Goal: Information Seeking & Learning: Learn about a topic

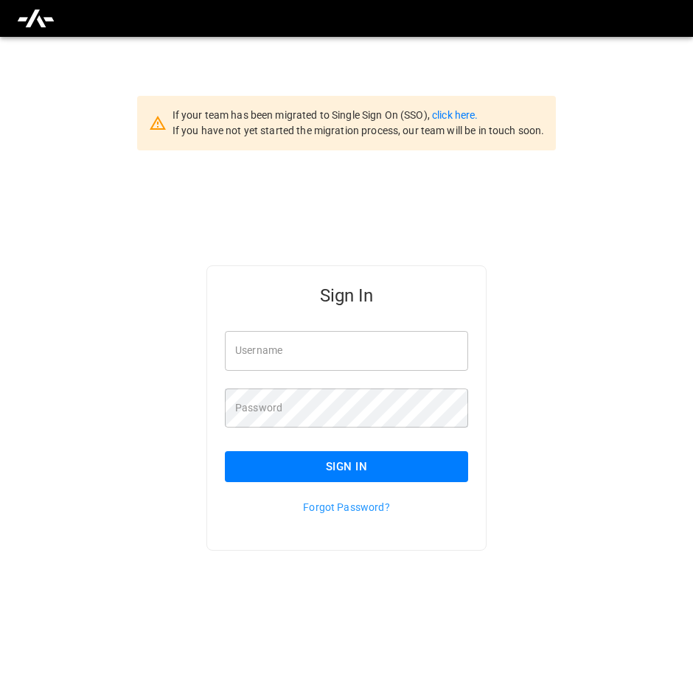
type input "**********"
click at [357, 467] on button "Sign In" at bounding box center [346, 466] width 243 height 31
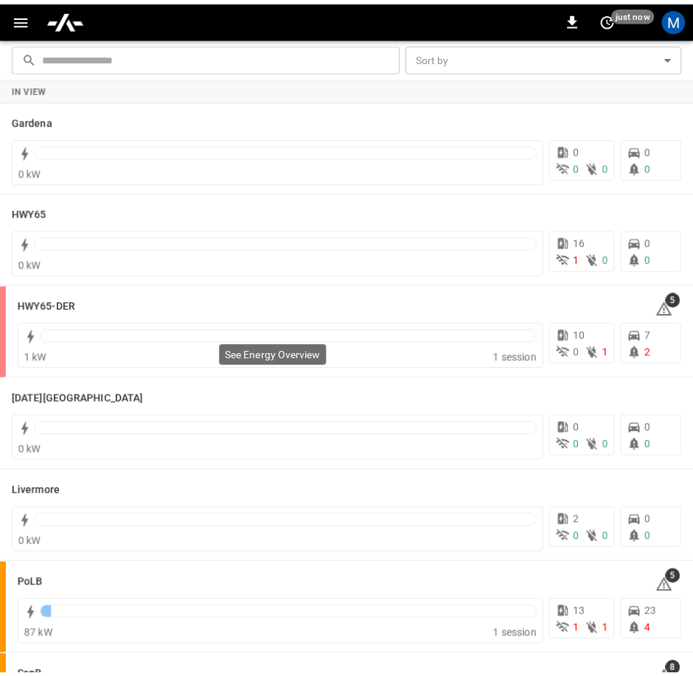
scroll to position [221, 0]
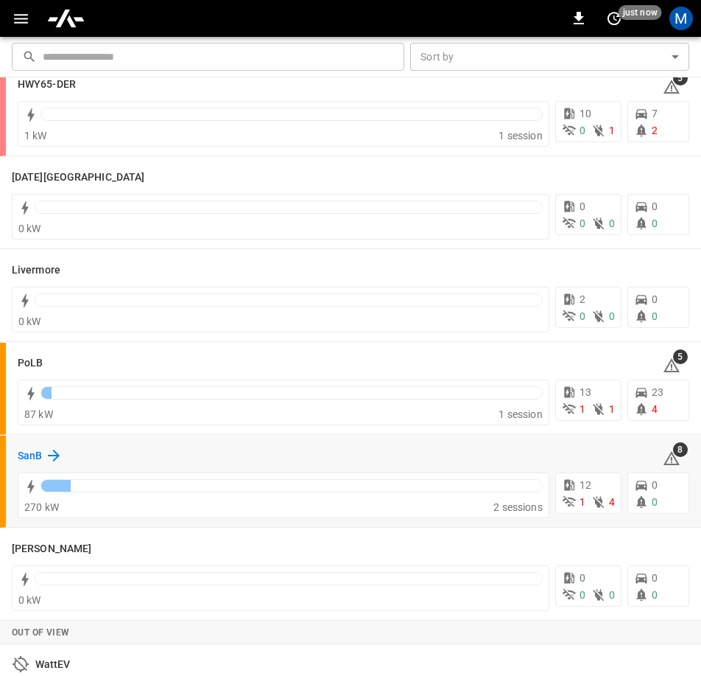
click at [37, 447] on div "SanB" at bounding box center [40, 456] width 45 height 18
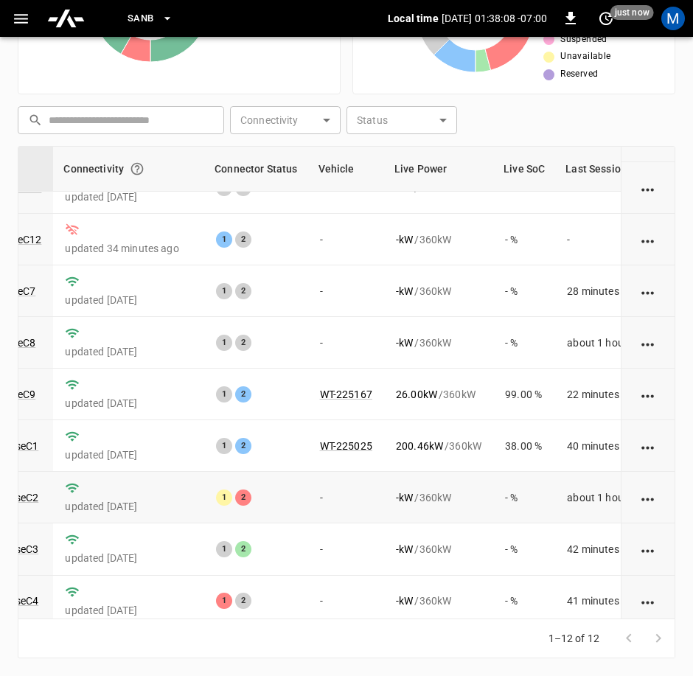
scroll to position [210, 175]
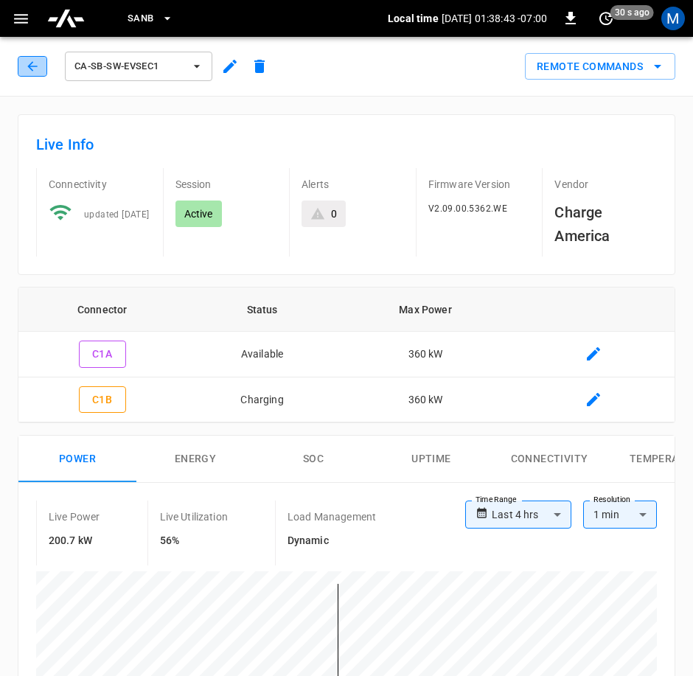
click at [41, 68] on button "button" at bounding box center [32, 66] width 29 height 21
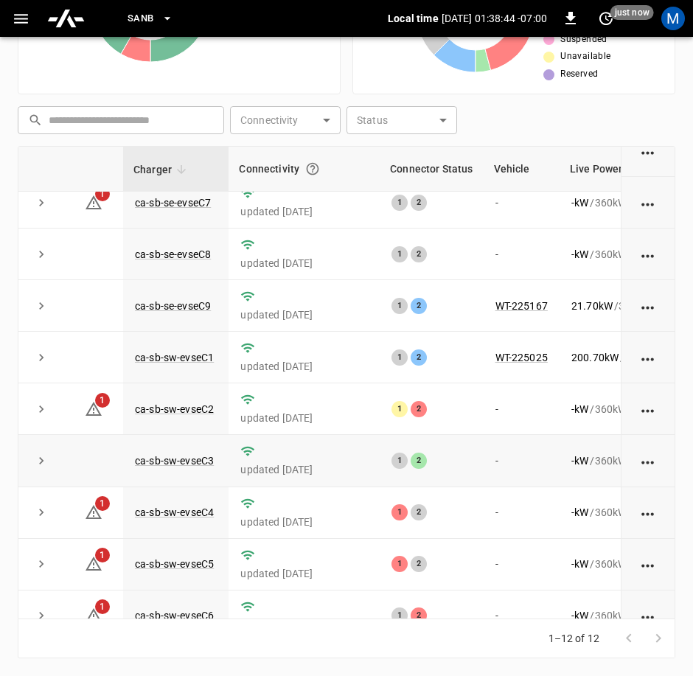
scroll to position [210, 0]
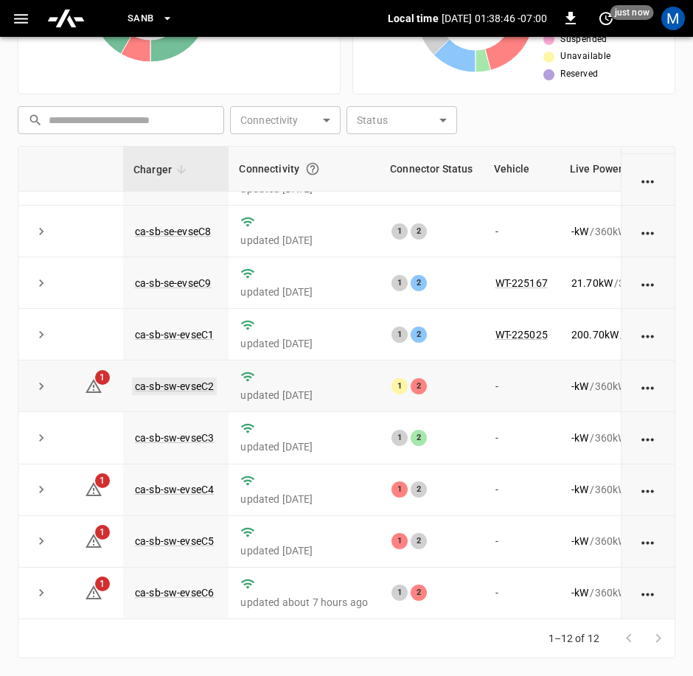
click at [169, 377] on link "ca-sb-sw-evseC2" at bounding box center [174, 386] width 85 height 18
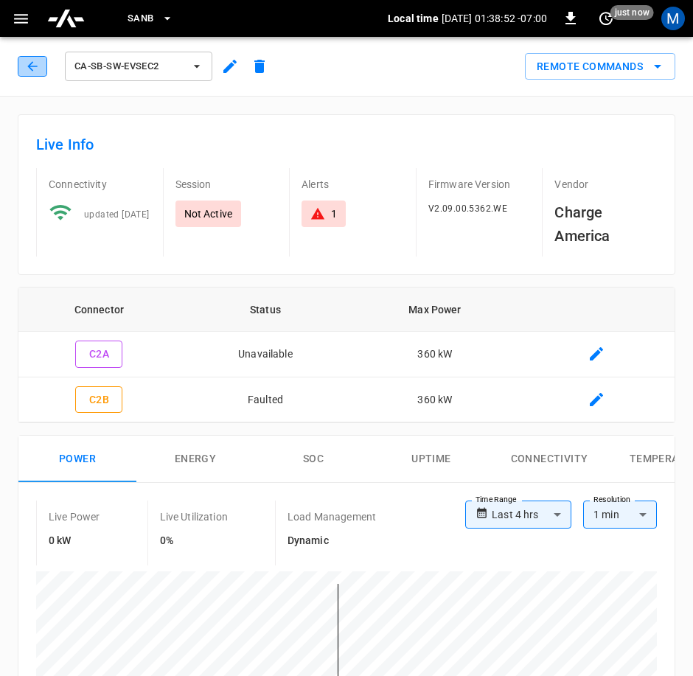
click at [21, 69] on button "button" at bounding box center [32, 66] width 29 height 21
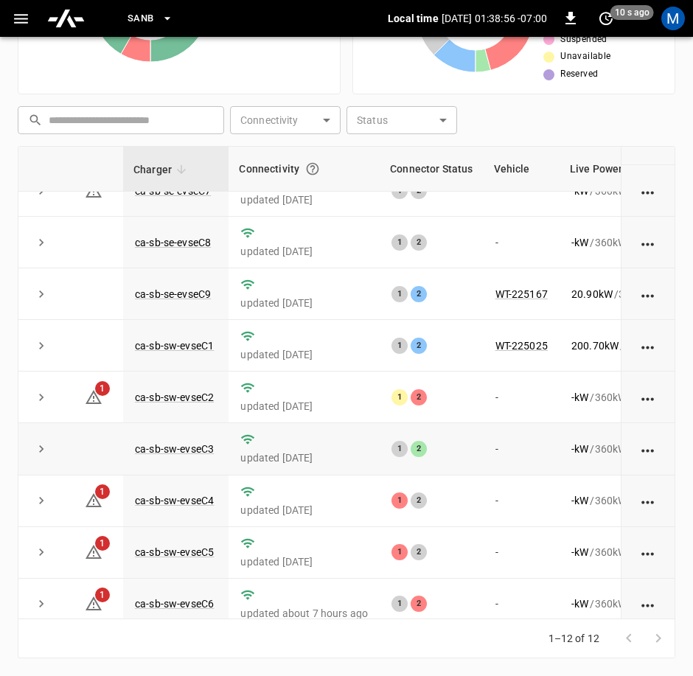
scroll to position [210, 0]
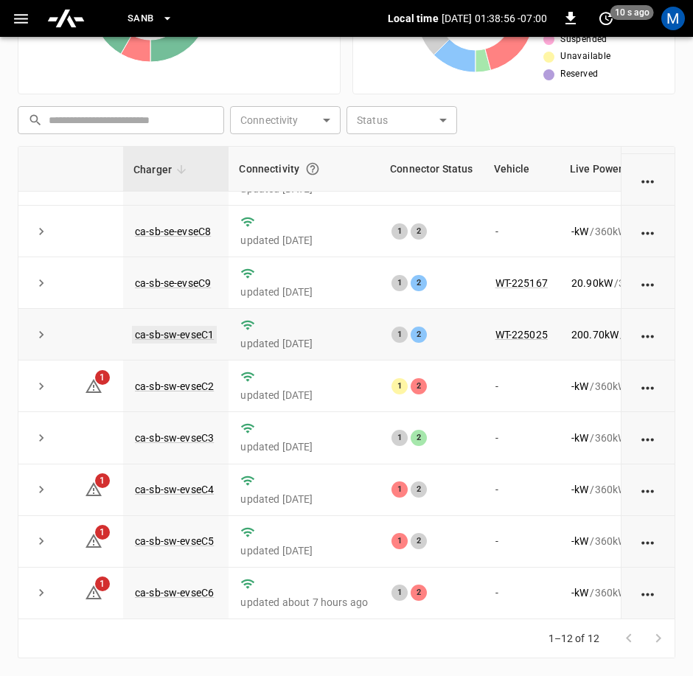
click at [190, 326] on link "ca-sb-sw-evseC1" at bounding box center [174, 335] width 85 height 18
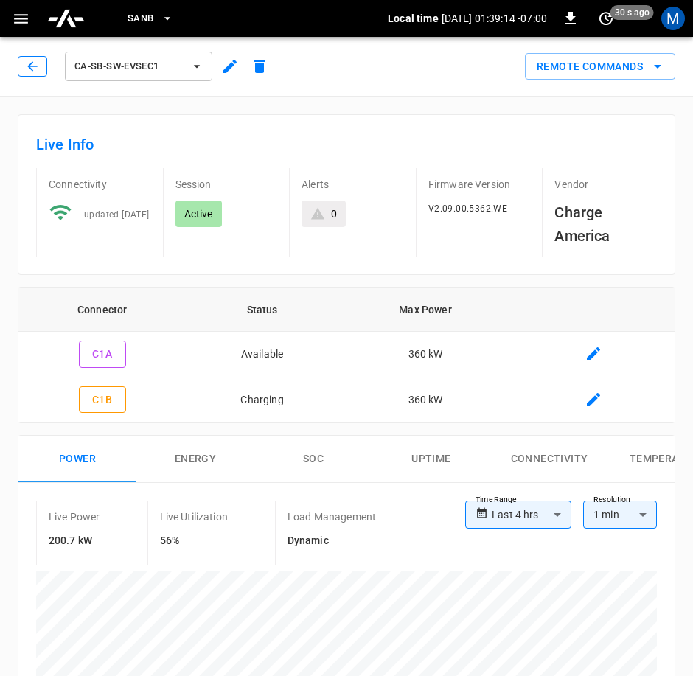
click at [23, 74] on button "button" at bounding box center [32, 66] width 29 height 21
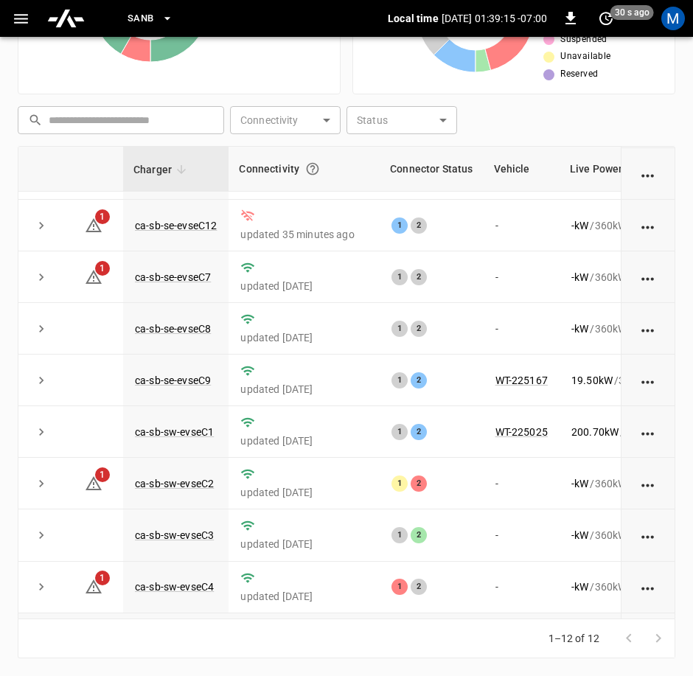
scroll to position [210, 0]
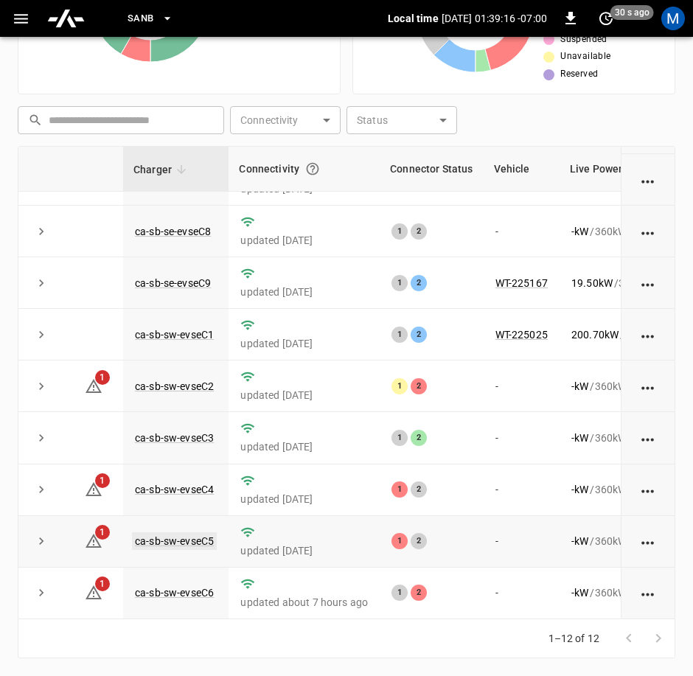
click at [204, 532] on link "ca-sb-sw-evseC5" at bounding box center [174, 541] width 85 height 18
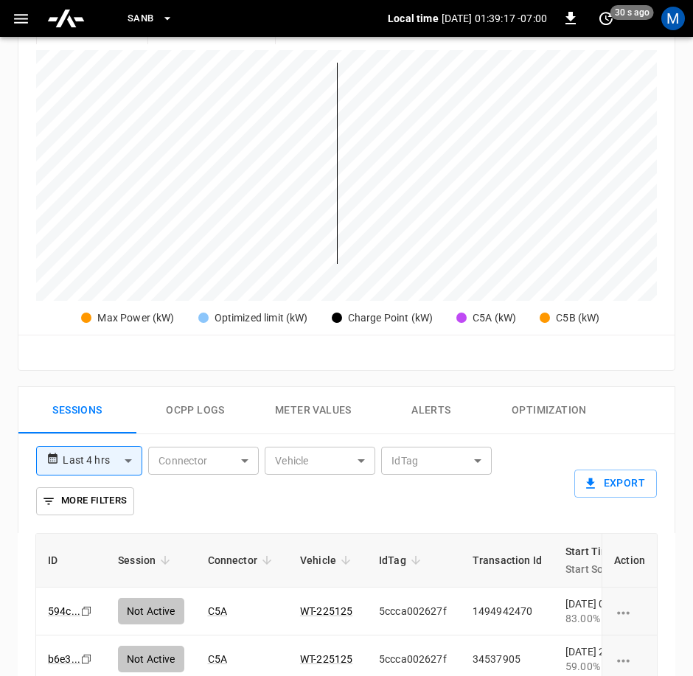
scroll to position [908, 0]
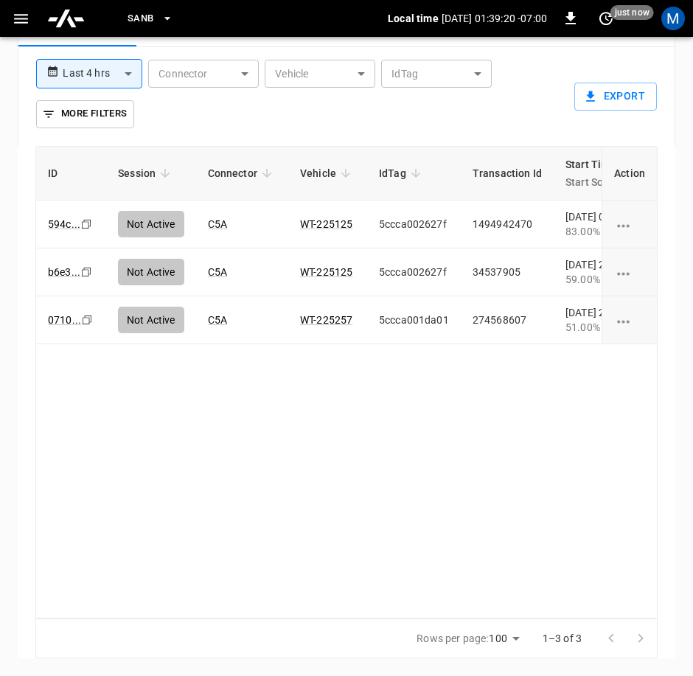
drag, startPoint x: 314, startPoint y: 605, endPoint x: 352, endPoint y: 596, distance: 39.3
click at [352, 596] on div "ID Session Connector Vehicle IdTag Transaction Id Start Time Start SoC End Time…" at bounding box center [346, 382] width 622 height 473
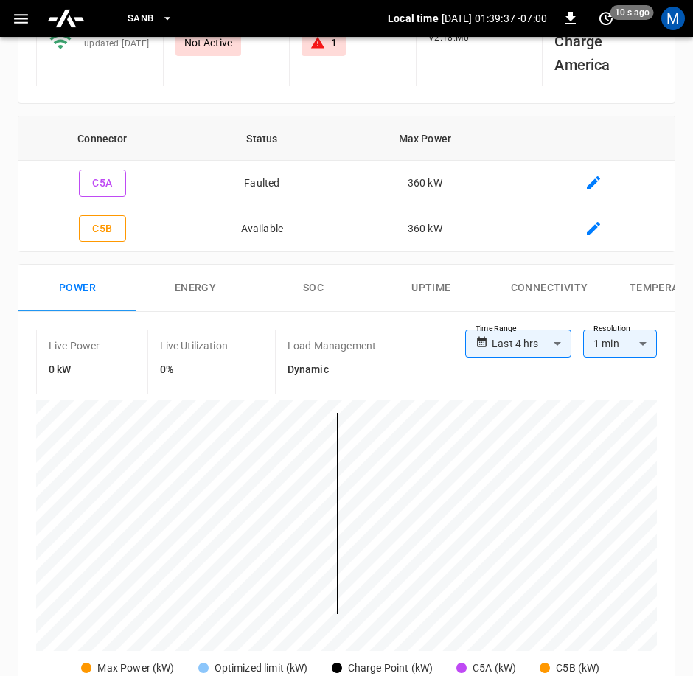
scroll to position [0, 0]
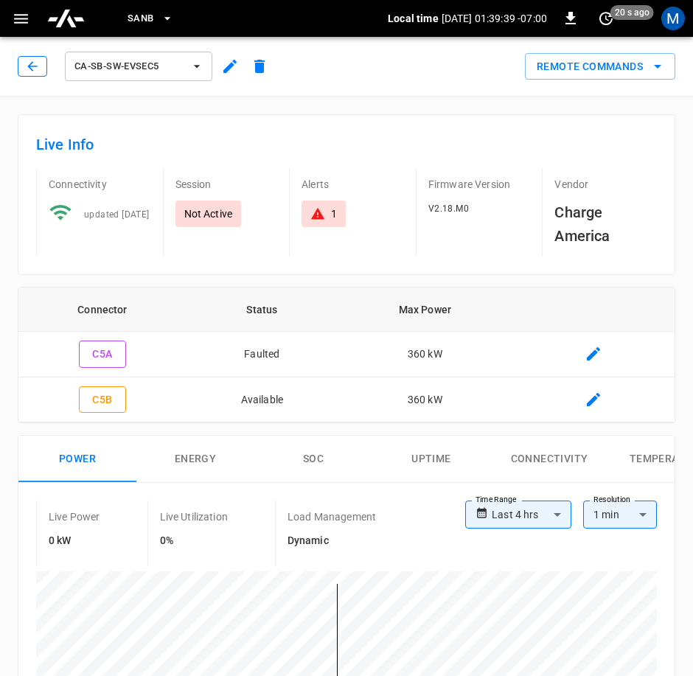
click at [29, 66] on icon "button" at bounding box center [32, 66] width 15 height 15
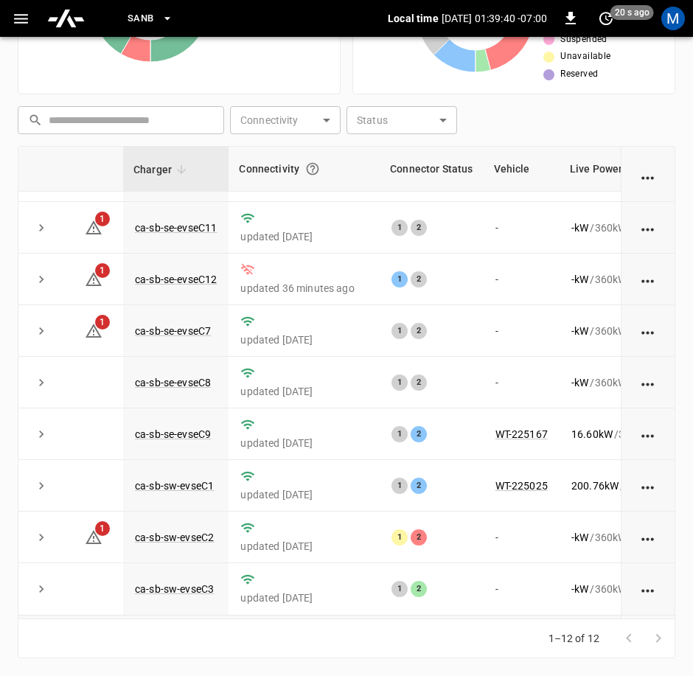
scroll to position [210, 0]
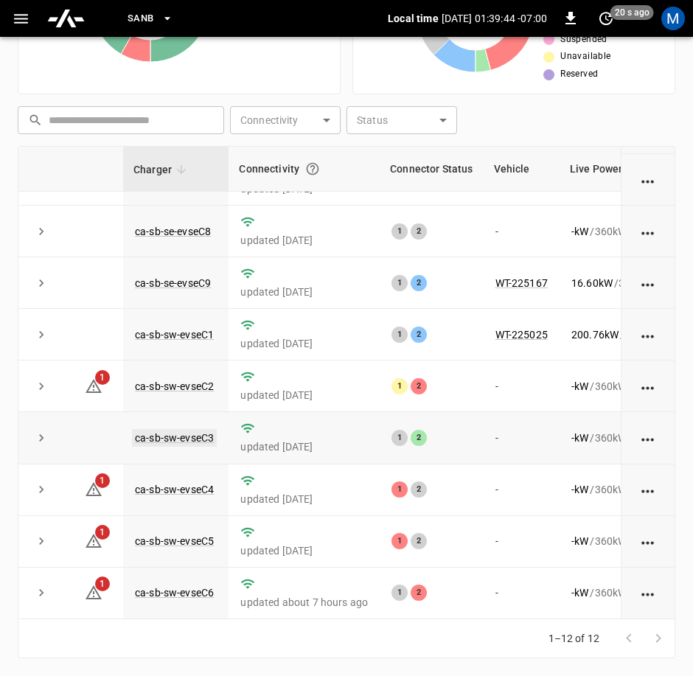
click at [178, 429] on link "ca-sb-sw-evseC3" at bounding box center [174, 438] width 85 height 18
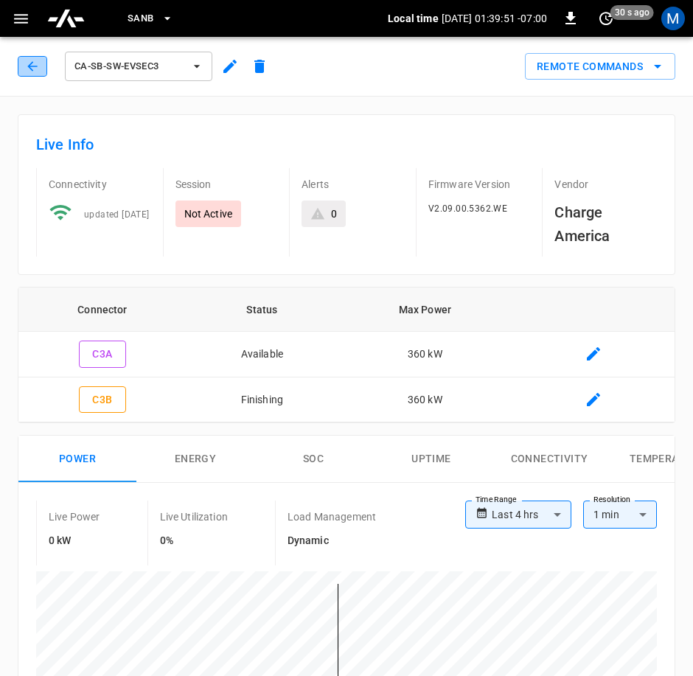
click at [42, 69] on button "button" at bounding box center [32, 66] width 29 height 21
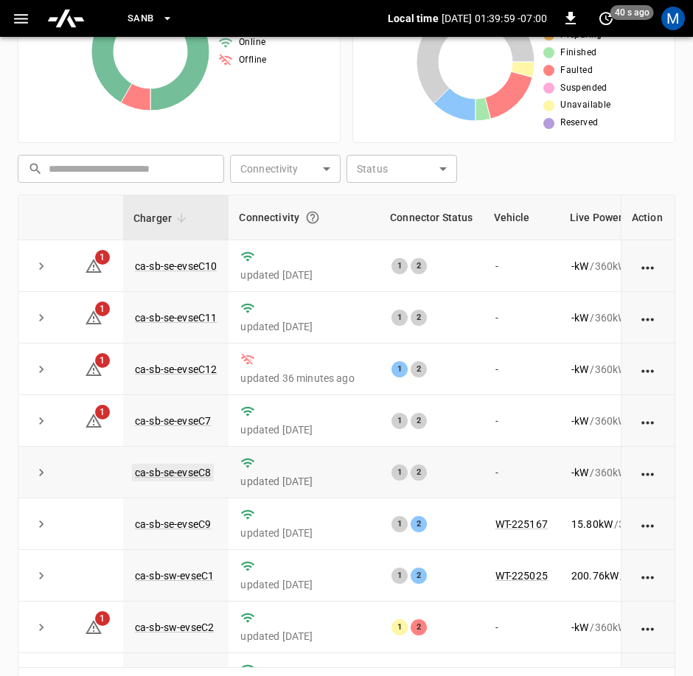
scroll to position [262, 0]
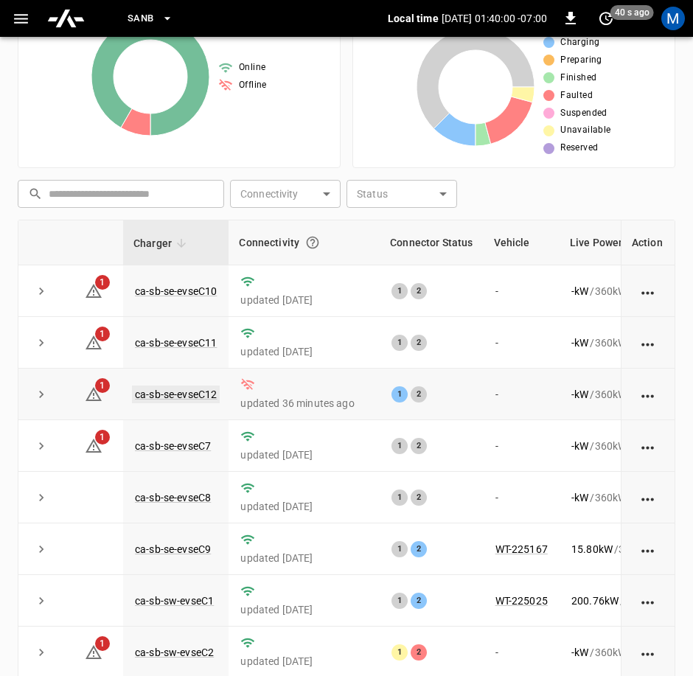
click at [189, 398] on link "ca-sb-se-evseC12" at bounding box center [176, 394] width 88 height 18
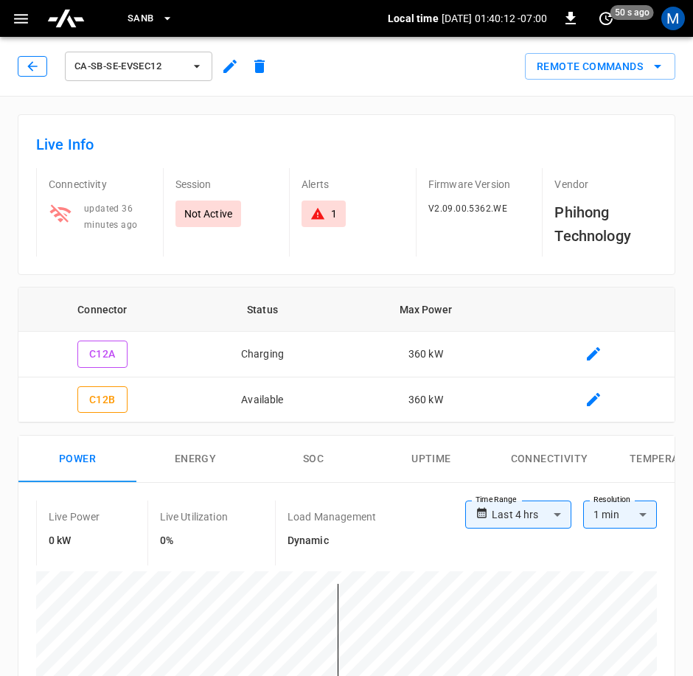
click at [33, 70] on icon "button" at bounding box center [32, 66] width 15 height 15
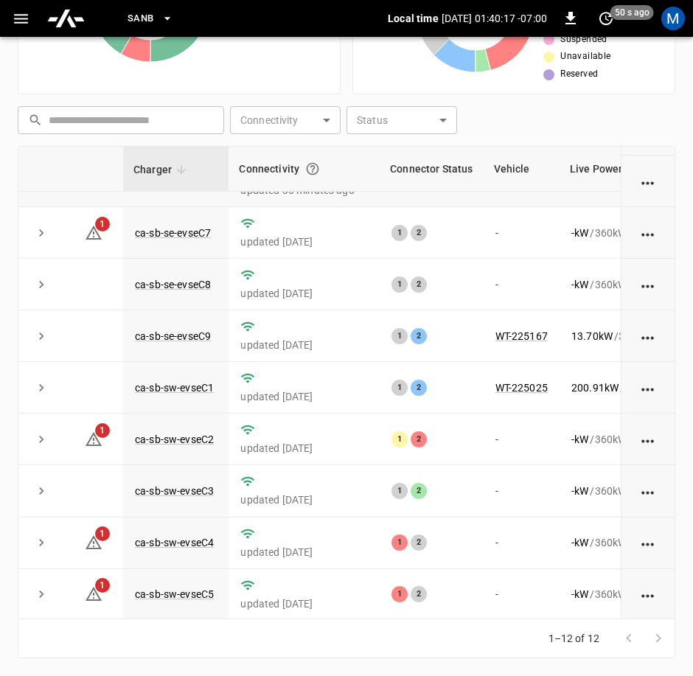
scroll to position [210, 0]
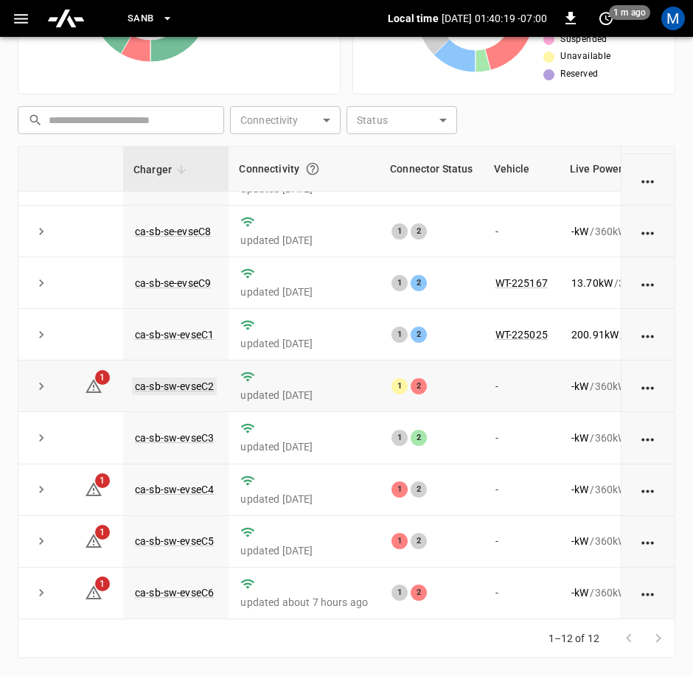
click at [205, 377] on link "ca-sb-sw-evseC2" at bounding box center [174, 386] width 85 height 18
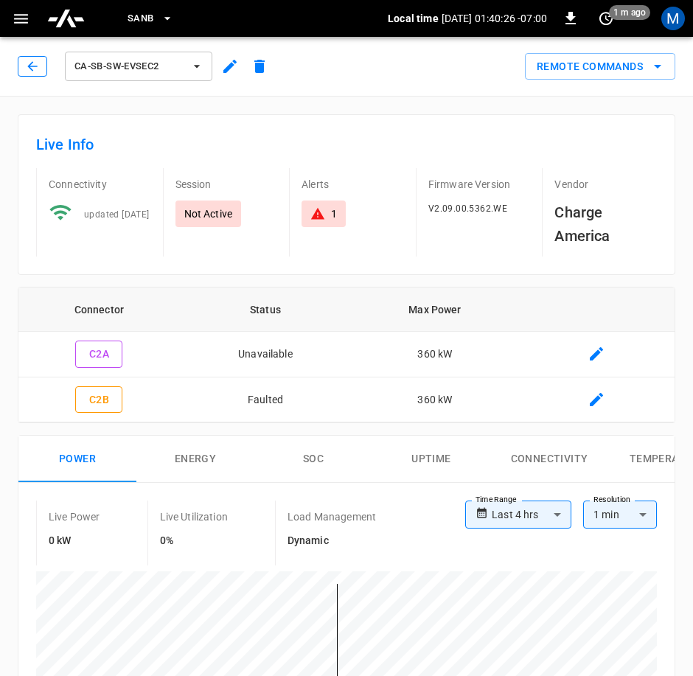
click at [28, 66] on icon "button" at bounding box center [32, 66] width 15 height 15
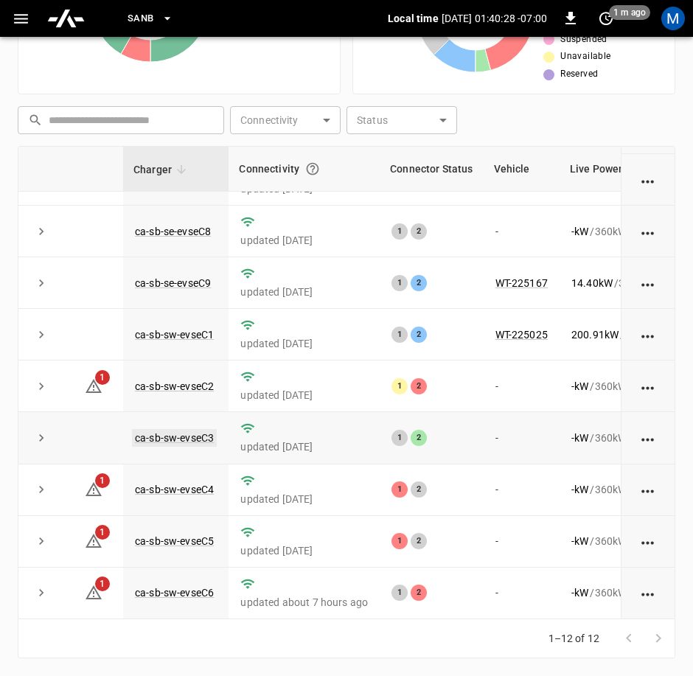
click at [167, 429] on link "ca-sb-sw-evseC3" at bounding box center [174, 438] width 85 height 18
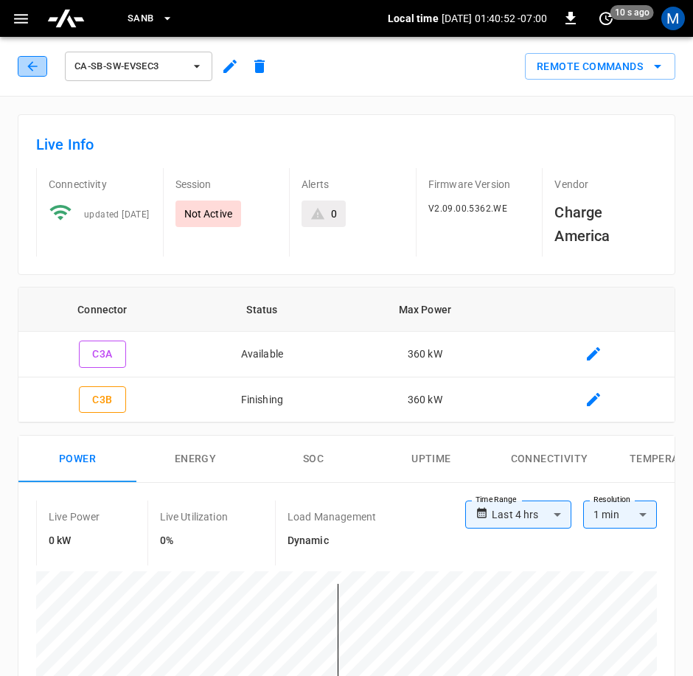
click at [29, 69] on icon "button" at bounding box center [32, 66] width 15 height 15
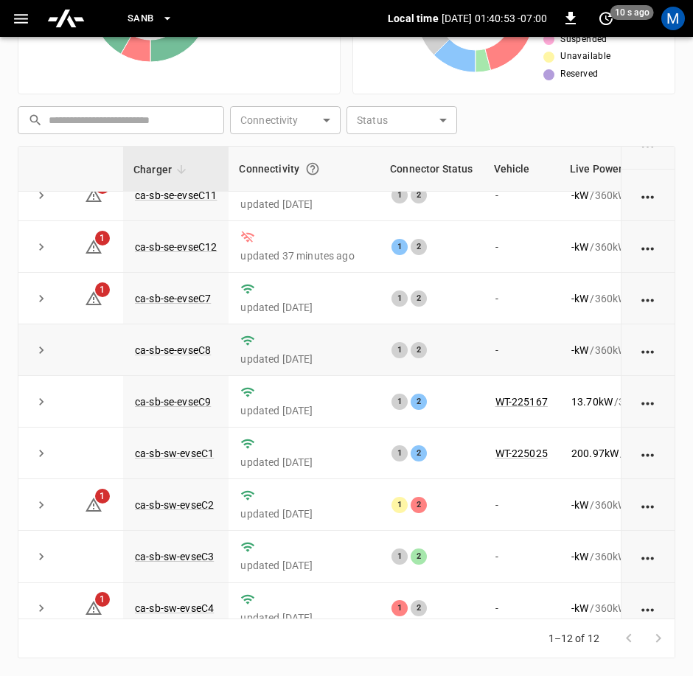
scroll to position [210, 0]
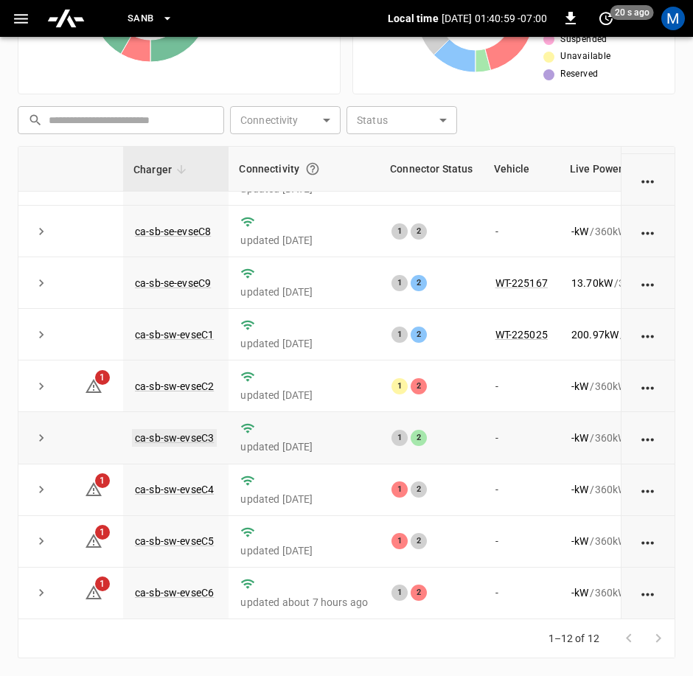
click at [200, 429] on link "ca-sb-sw-evseC3" at bounding box center [174, 438] width 85 height 18
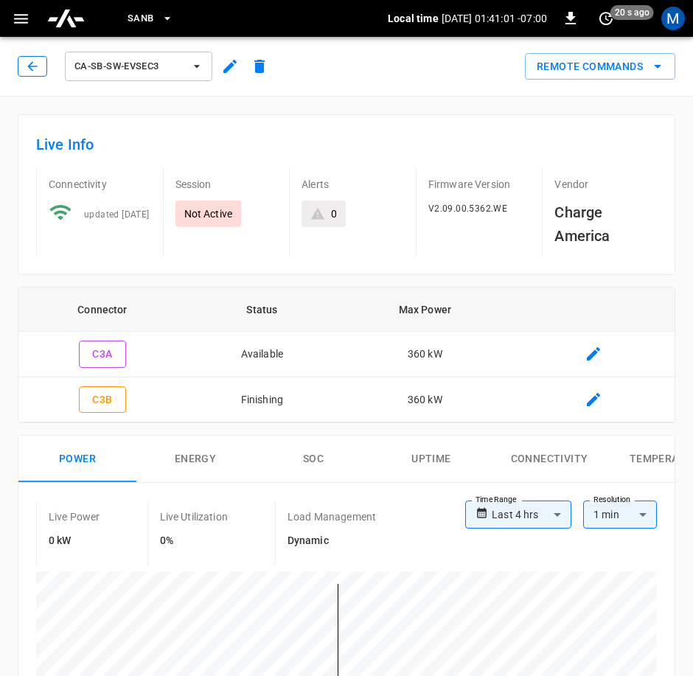
click at [43, 71] on button "button" at bounding box center [32, 66] width 29 height 21
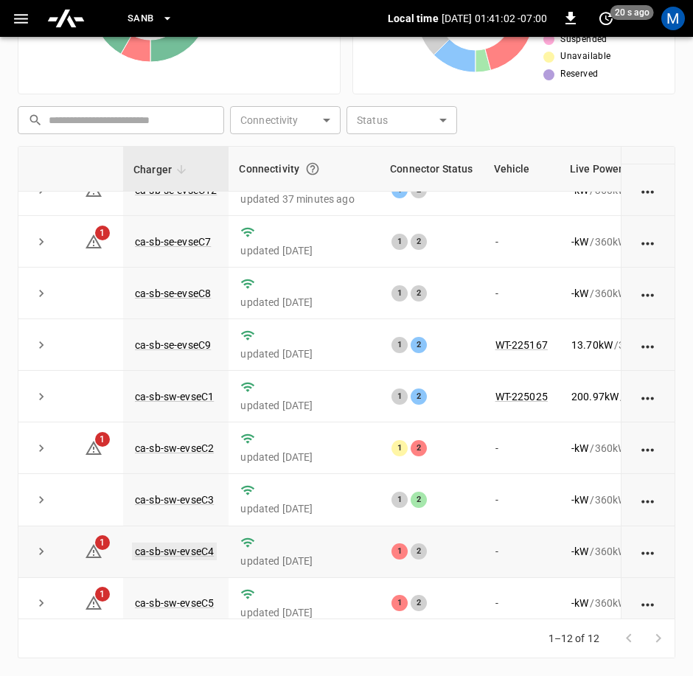
scroll to position [210, 0]
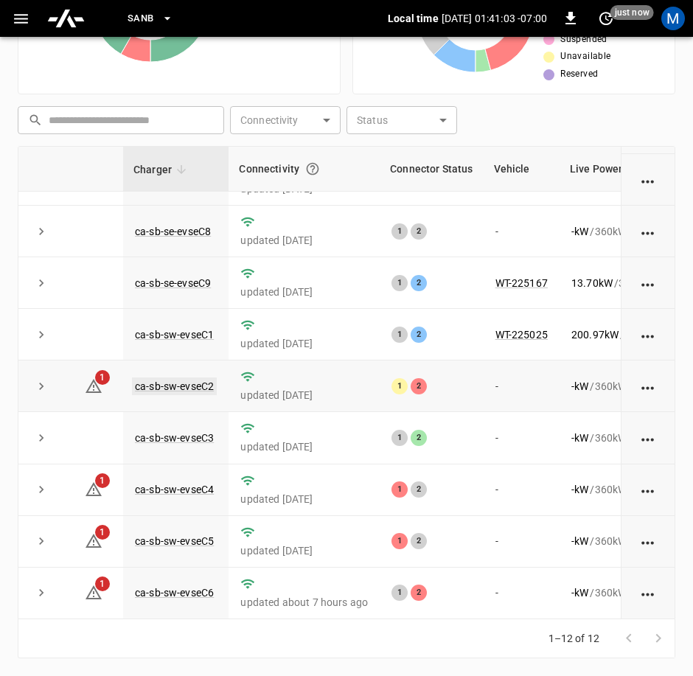
click at [183, 377] on link "ca-sb-sw-evseC2" at bounding box center [174, 386] width 85 height 18
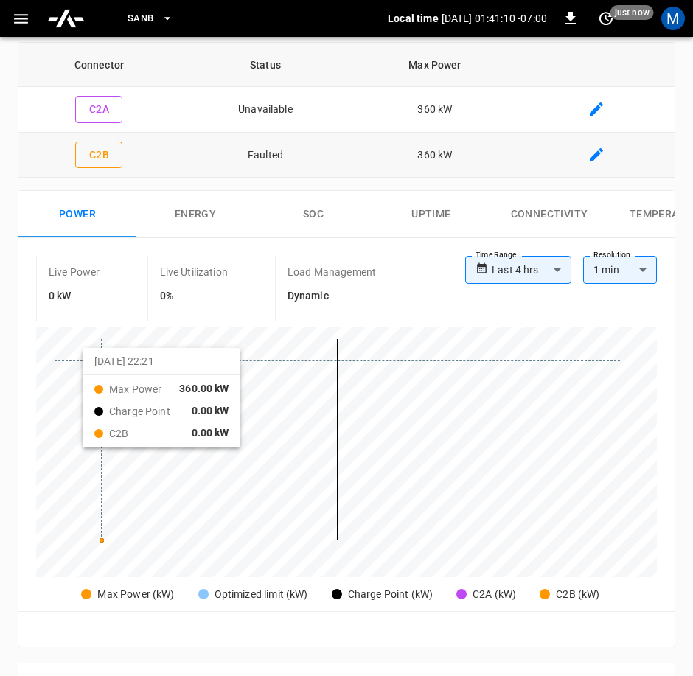
scroll to position [122, 0]
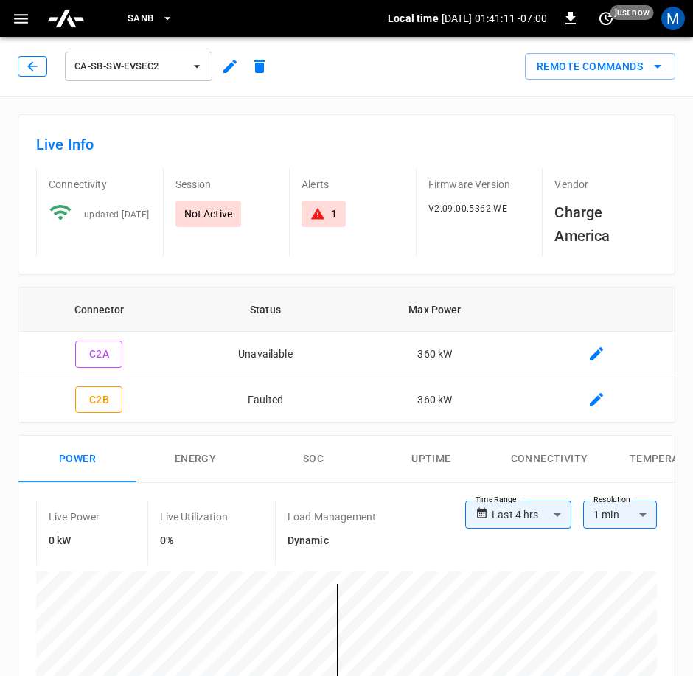
click at [37, 60] on icon "button" at bounding box center [32, 66] width 15 height 15
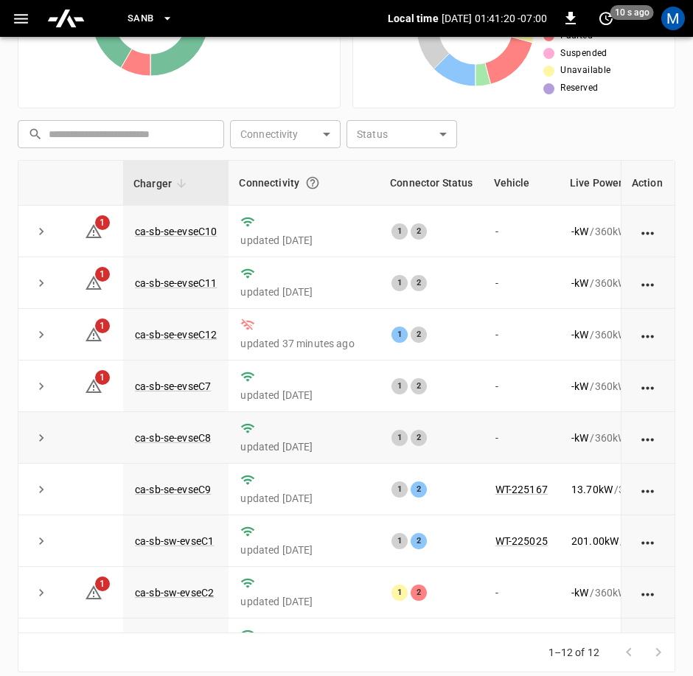
scroll to position [335, 0]
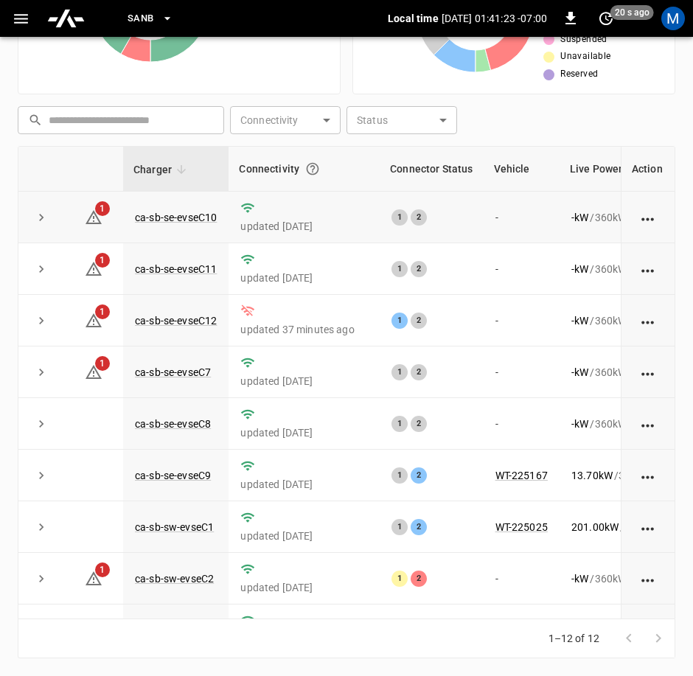
click at [192, 230] on td "ca-sb-se-evseC10" at bounding box center [175, 218] width 105 height 52
click at [199, 214] on link "ca-sb-se-evseC10" at bounding box center [176, 218] width 88 height 18
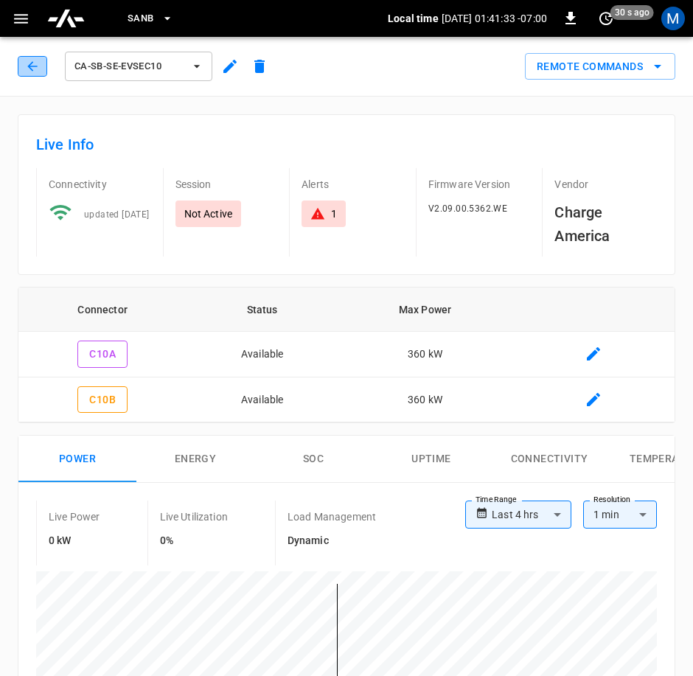
click at [32, 65] on icon "button" at bounding box center [32, 66] width 15 height 15
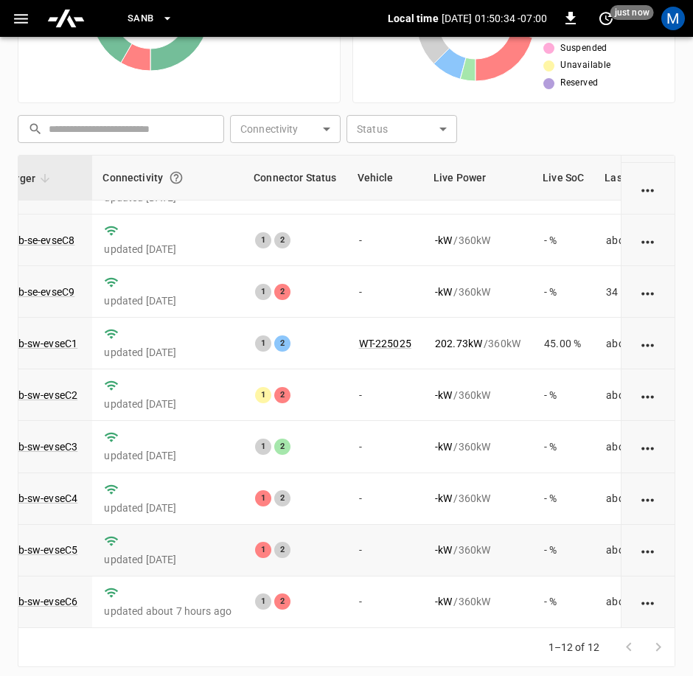
scroll to position [335, 0]
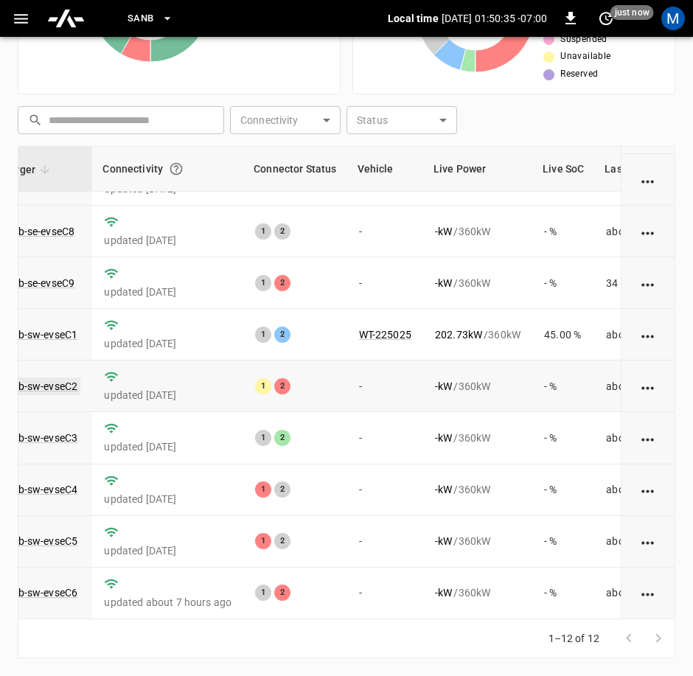
click at [45, 377] on link "ca-sb-sw-evseC2" at bounding box center [38, 386] width 85 height 18
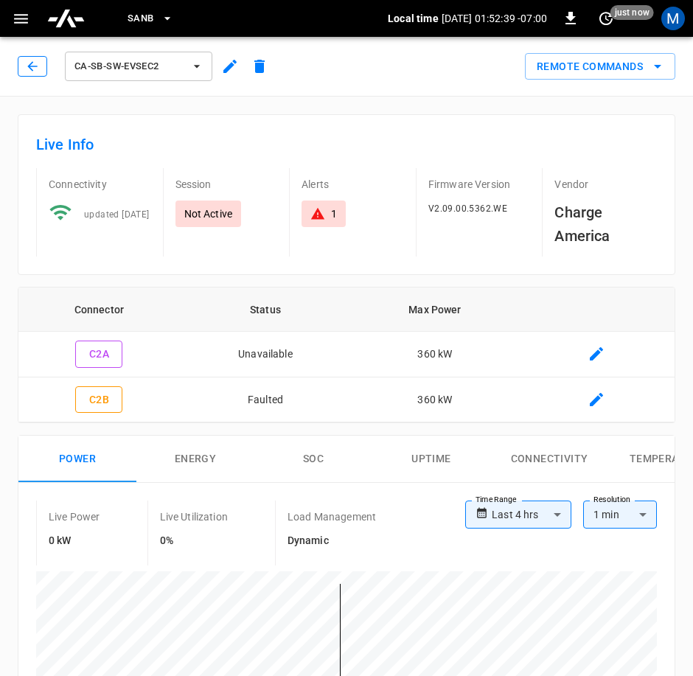
click at [23, 64] on button "button" at bounding box center [32, 66] width 29 height 21
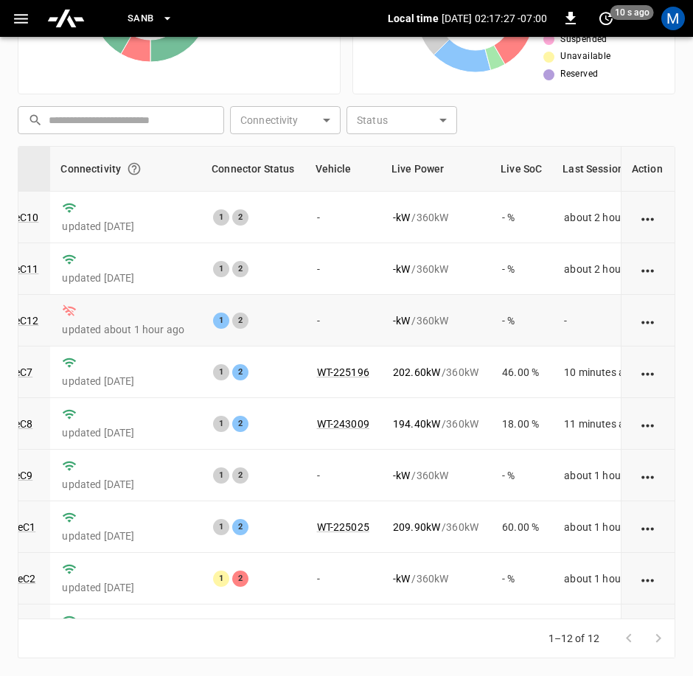
scroll to position [210, 178]
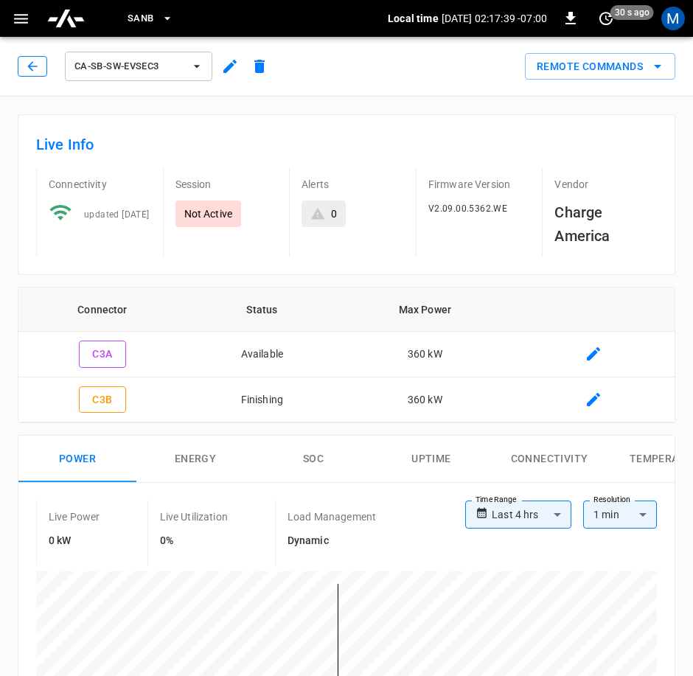
click at [29, 69] on icon "button" at bounding box center [32, 66] width 15 height 15
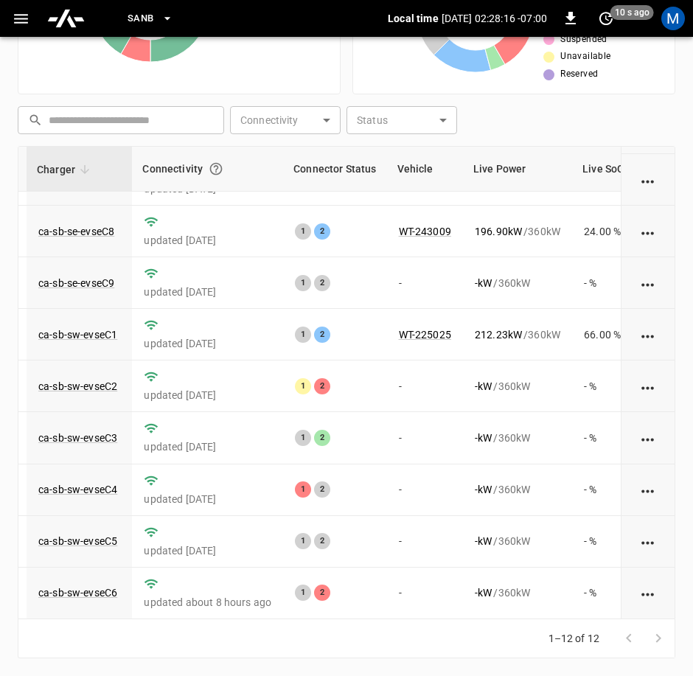
scroll to position [210, 93]
